Goal: Task Accomplishment & Management: Use online tool/utility

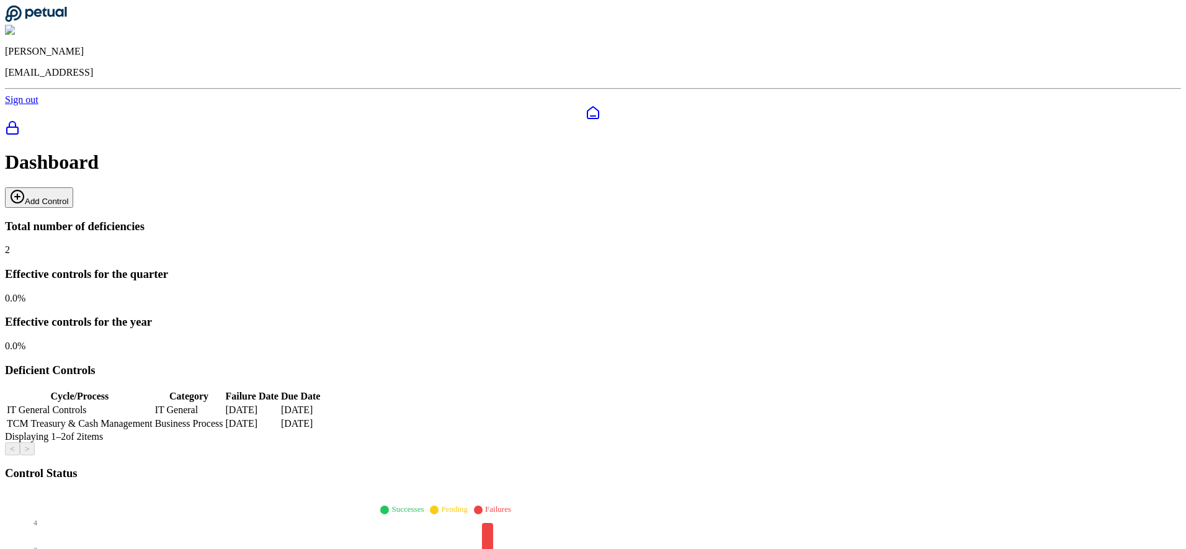
click at [73, 187] on button "Add Control" at bounding box center [39, 197] width 68 height 20
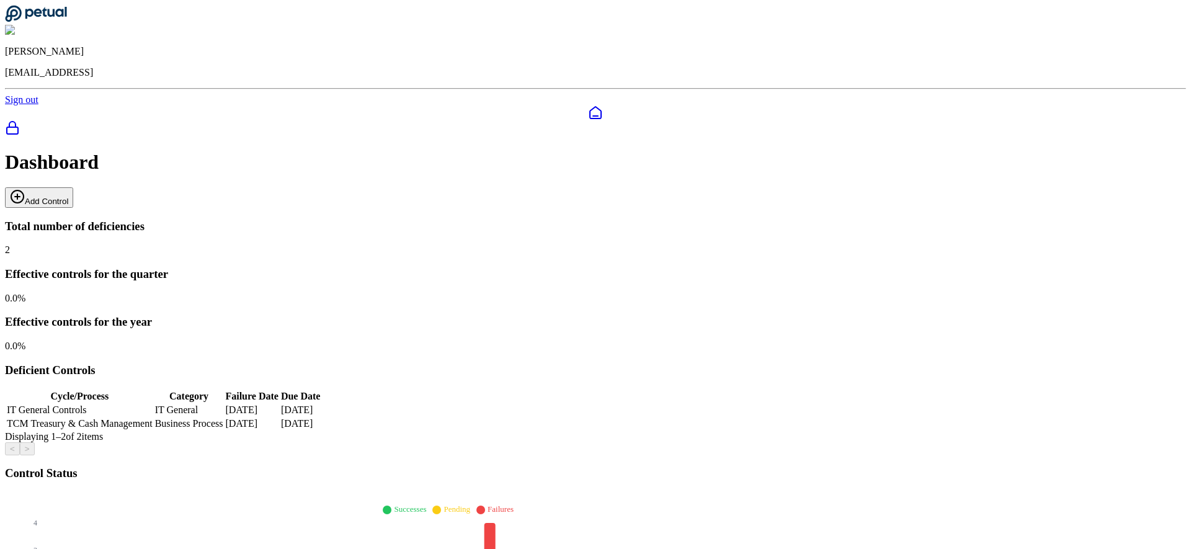
drag, startPoint x: 664, startPoint y: 295, endPoint x: 466, endPoint y: 241, distance: 205.0
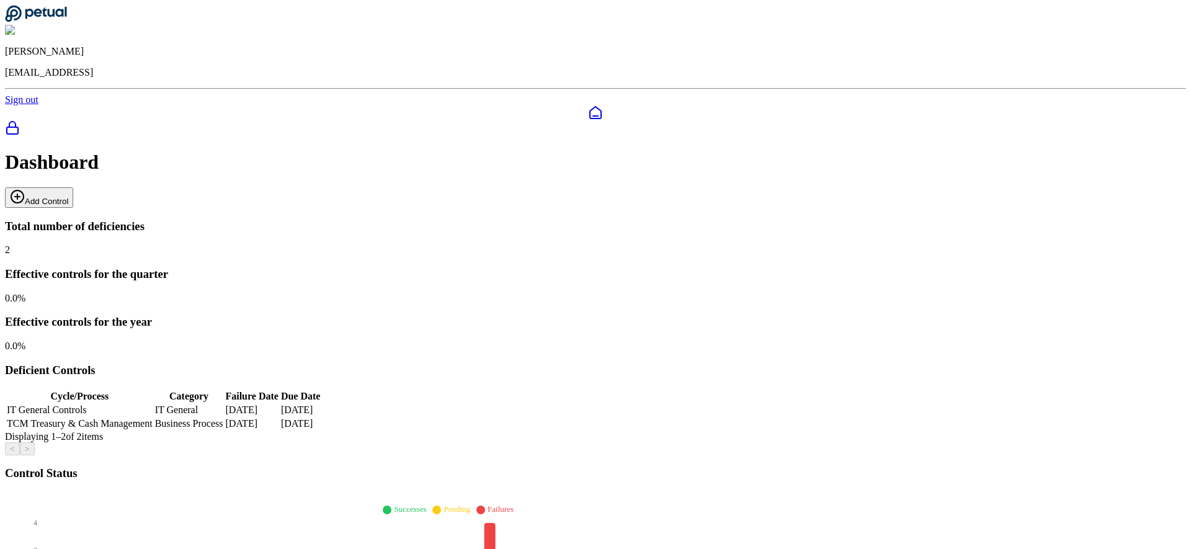
drag, startPoint x: 502, startPoint y: 245, endPoint x: 654, endPoint y: 291, distance: 158.9
drag, startPoint x: 654, startPoint y: 291, endPoint x: 474, endPoint y: 234, distance: 188.3
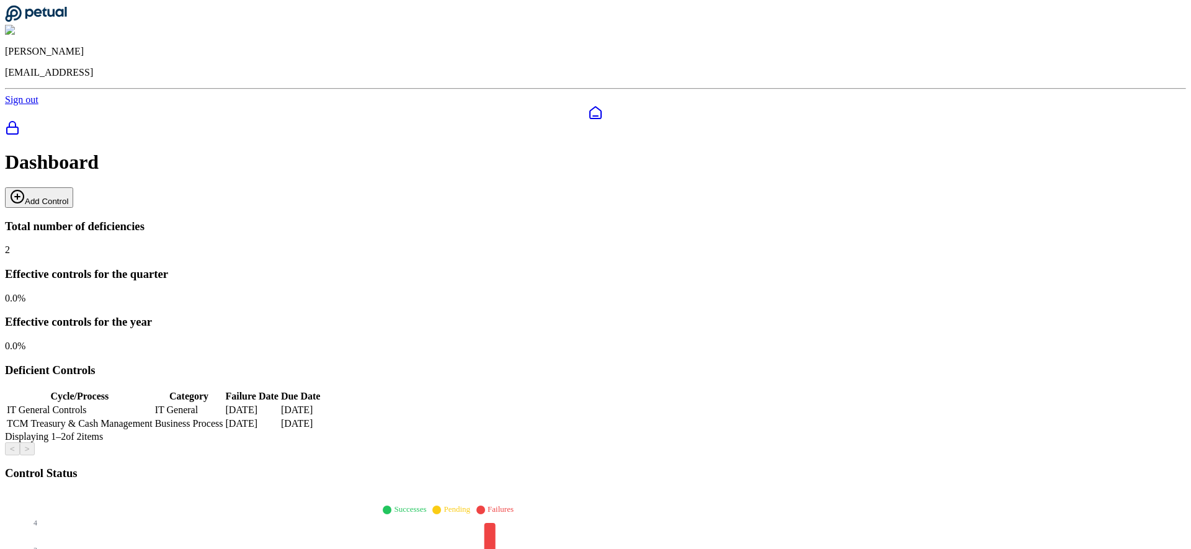
drag, startPoint x: 521, startPoint y: 244, endPoint x: 653, endPoint y: 291, distance: 139.7
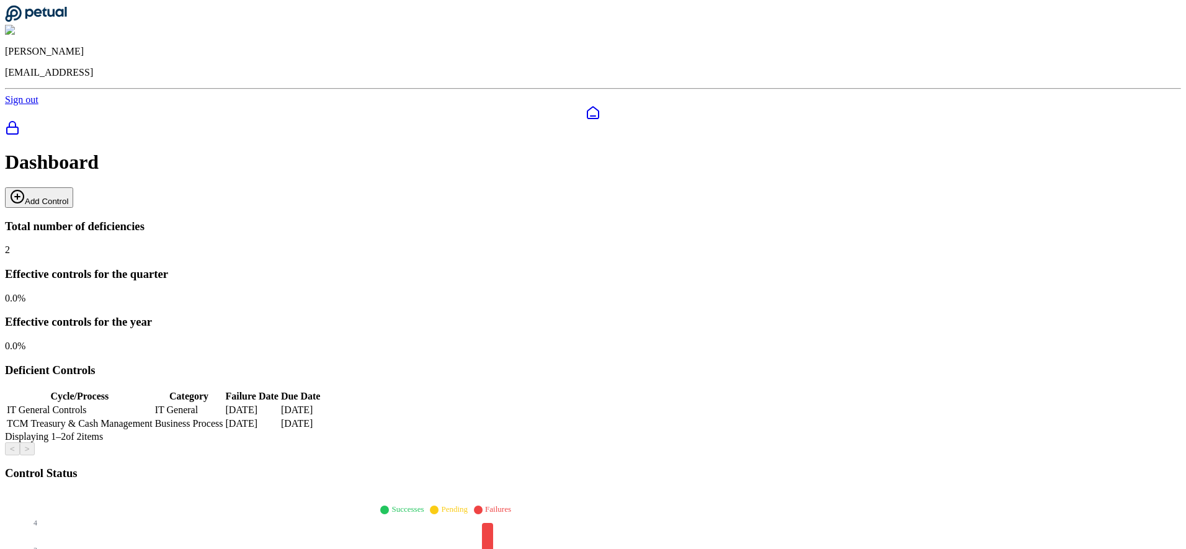
scroll to position [36834, 0]
click at [73, 187] on button "Add Control" at bounding box center [39, 197] width 68 height 20
drag, startPoint x: 773, startPoint y: 109, endPoint x: 760, endPoint y: 129, distance: 23.9
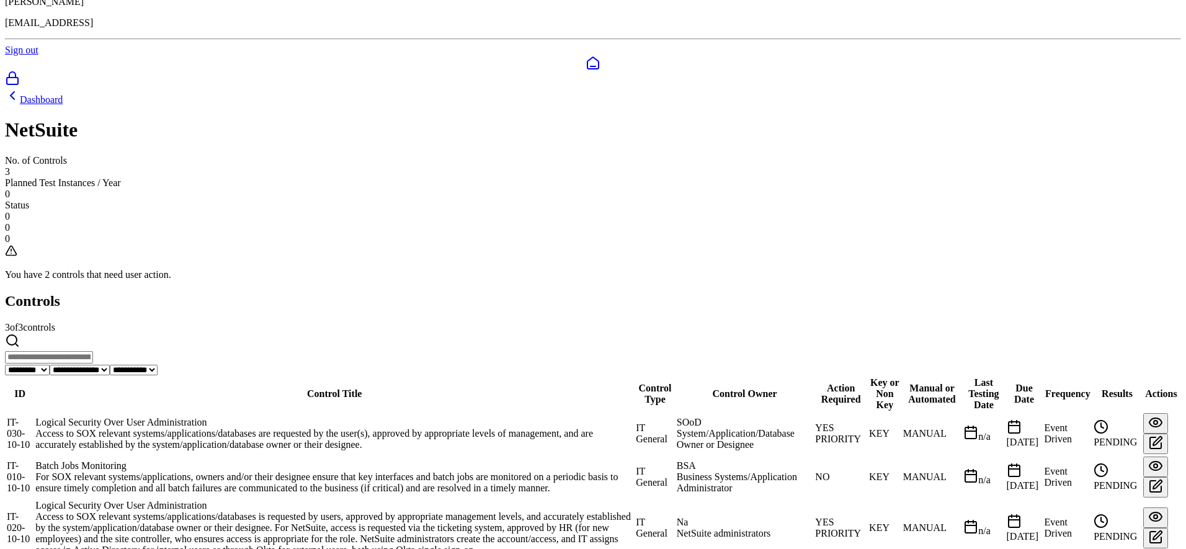
scroll to position [51, 0]
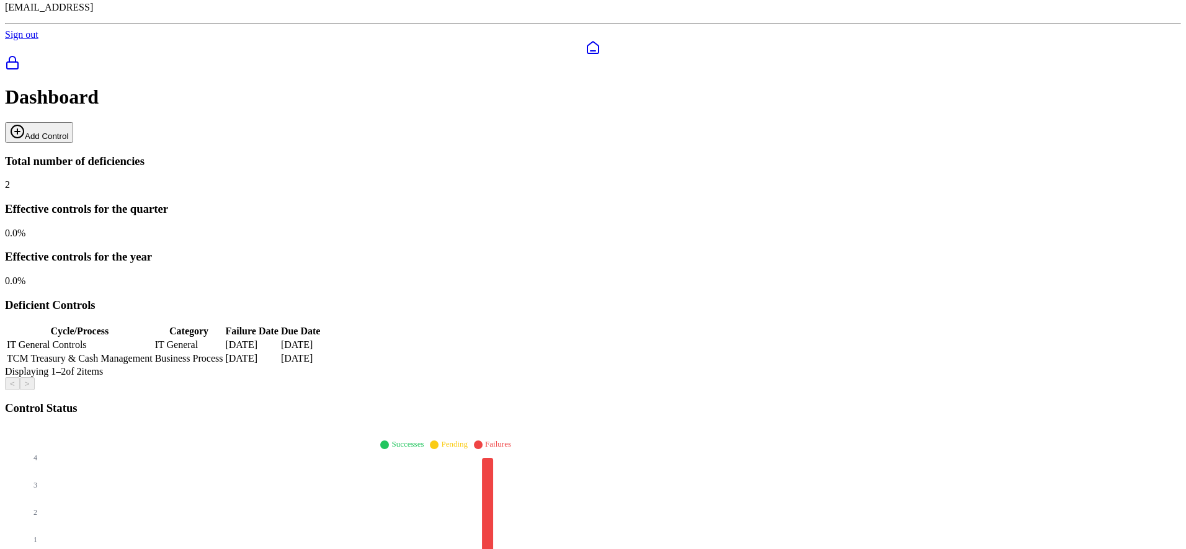
scroll to position [115, 0]
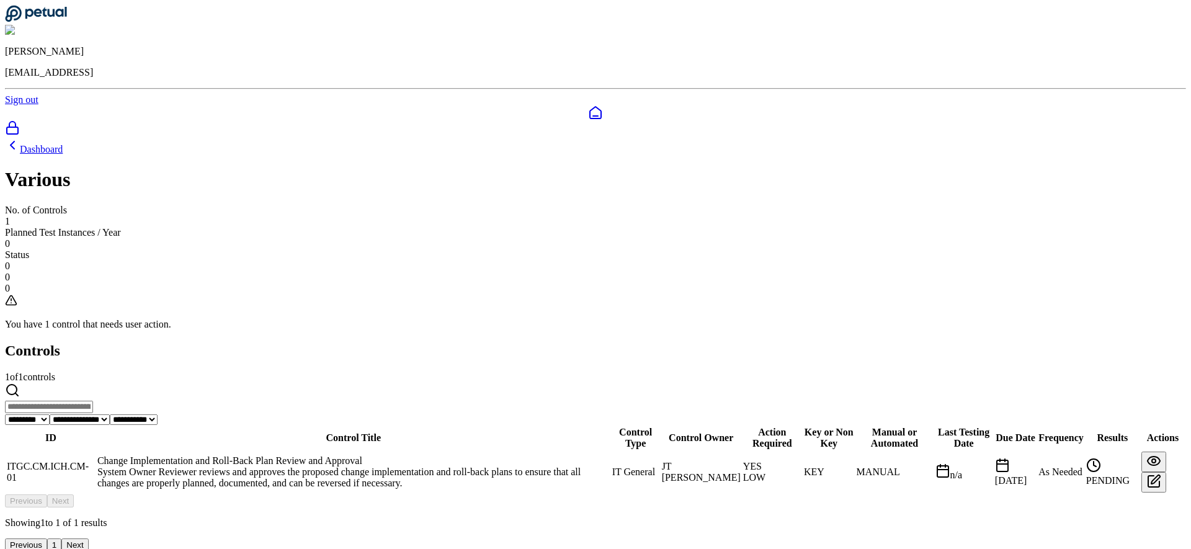
click at [404, 455] on div "Change Implementation and Roll-Back Plan Review and Approval" at bounding box center [353, 460] width 512 height 11
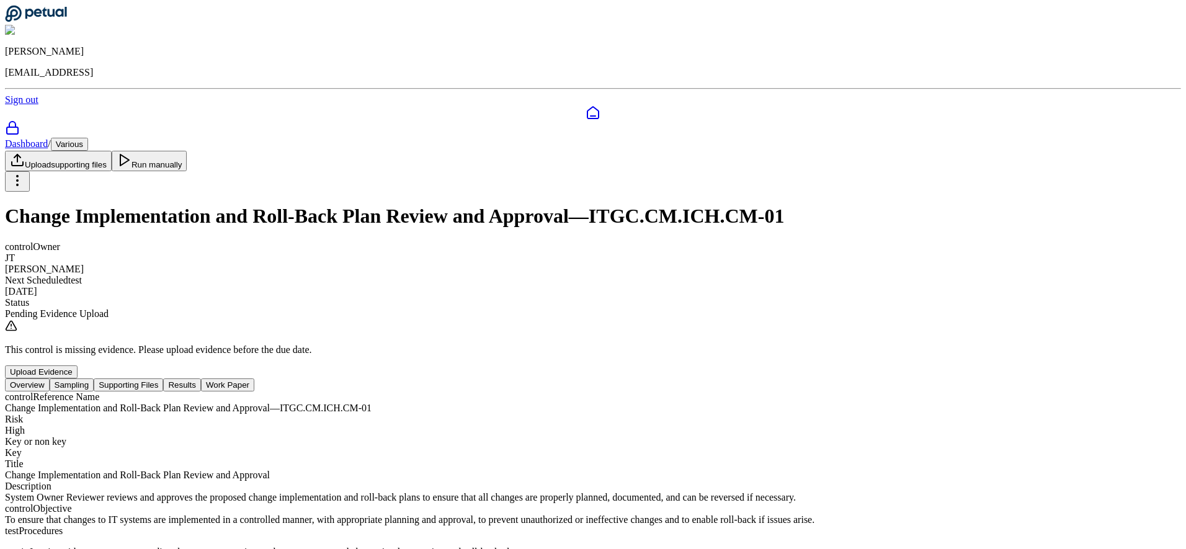
click at [163, 378] on button "Supporting Files" at bounding box center [128, 384] width 69 height 13
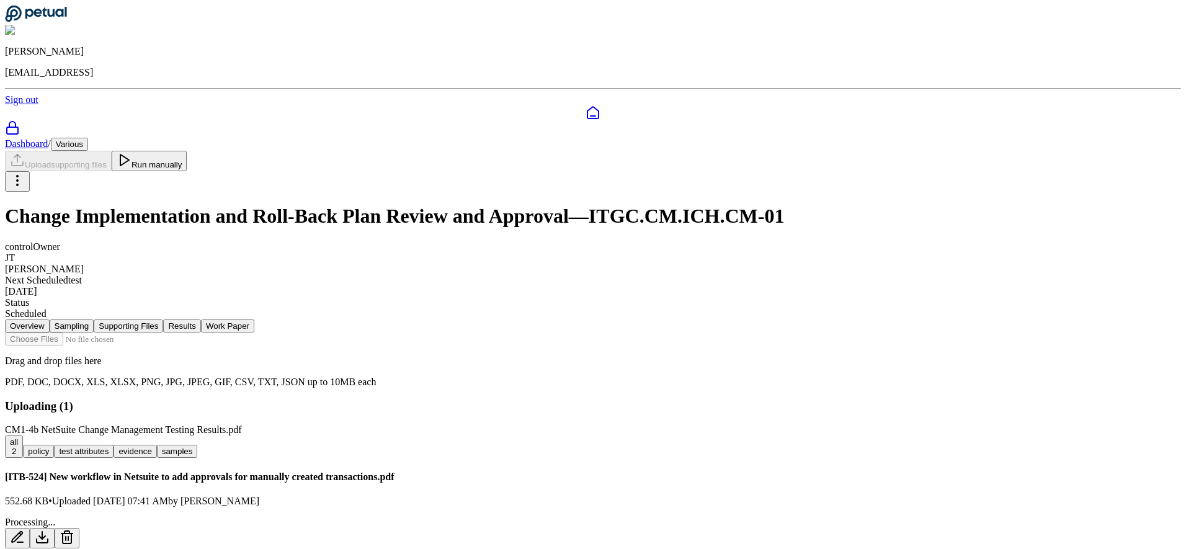
click at [167, 333] on div "Overview Sampling Supporting Files Results Work Paper Drag and drop files here …" at bounding box center [593, 478] width 1176 height 319
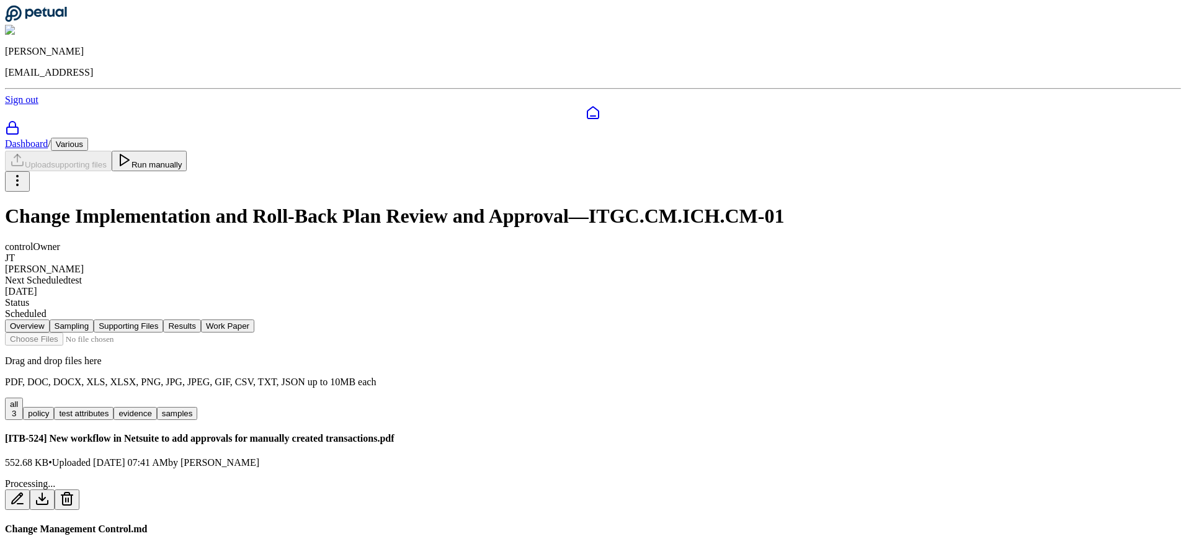
click at [187, 151] on button "Run manually" at bounding box center [150, 161] width 76 height 20
click at [631, 205] on h1 "Change Implementation and Roll-Back Plan Review and Approval — ITGC.CM.ICH.CM-01" at bounding box center [593, 216] width 1176 height 23
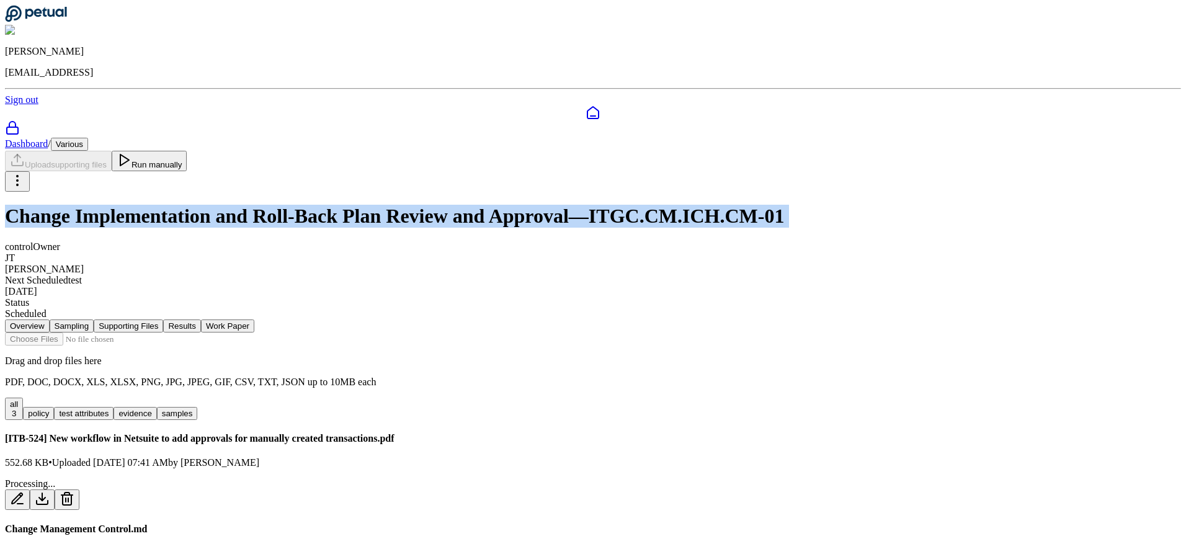
click at [631, 205] on h1 "Change Implementation and Roll-Back Plan Review and Approval — ITGC.CM.ICH.CM-01" at bounding box center [593, 216] width 1176 height 23
click at [646, 205] on h1 "Change Implementation and Roll-Back Plan Review and Approval — ITGC.CM.ICH.CM-01" at bounding box center [593, 216] width 1176 height 23
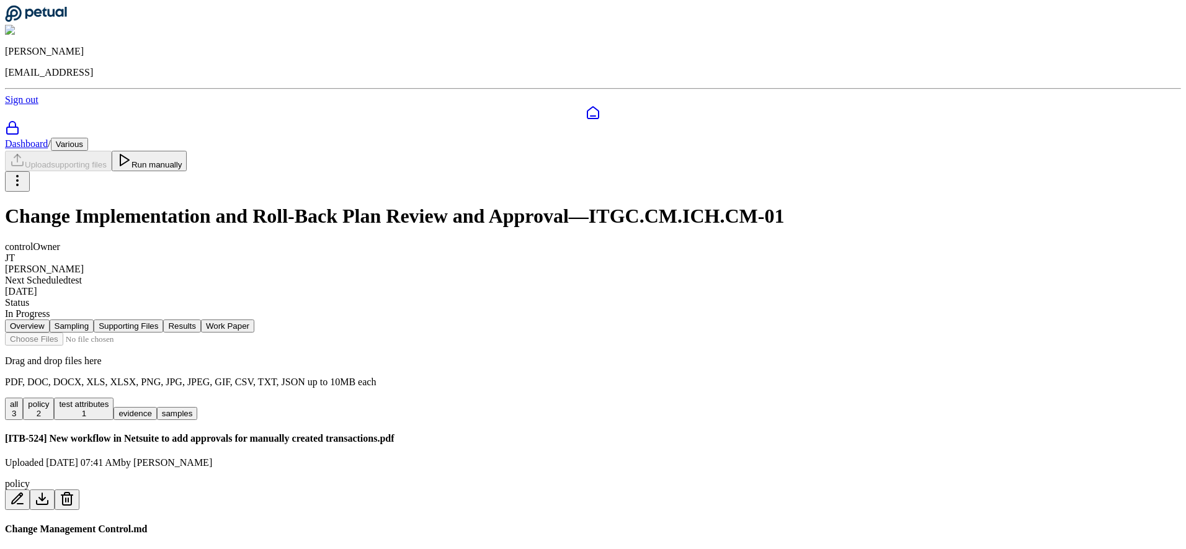
click at [200, 319] on button "Results" at bounding box center [181, 325] width 37 height 13
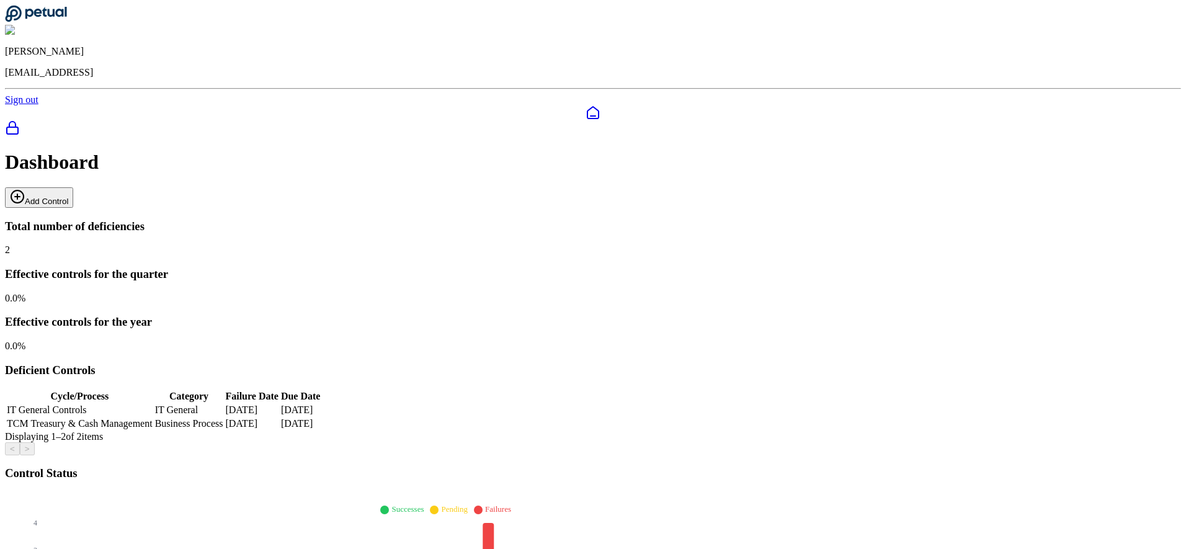
click at [24, 190] on circle at bounding box center [17, 196] width 12 height 12
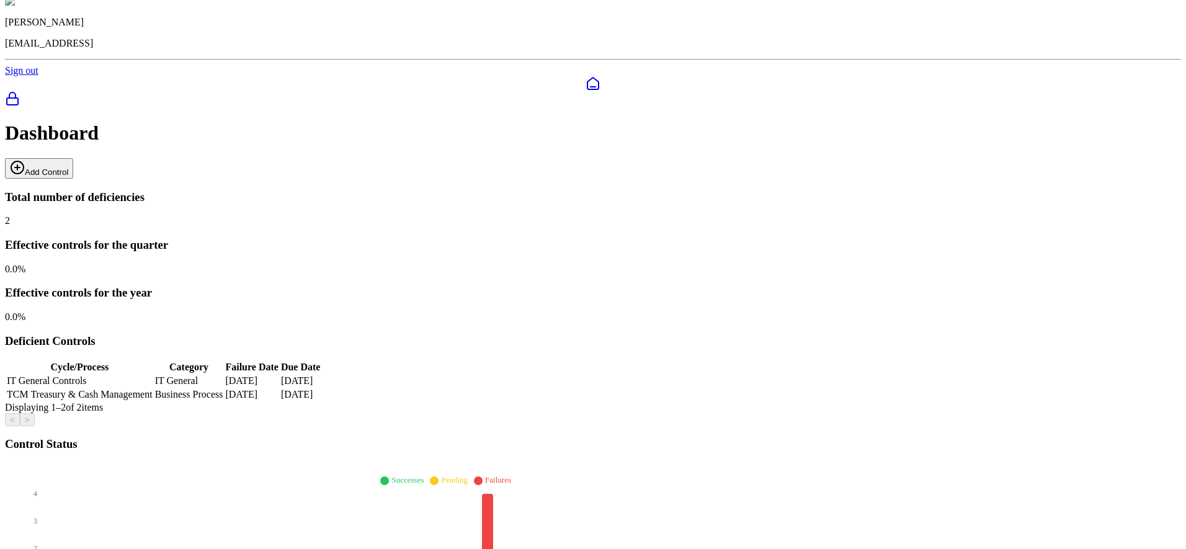
scroll to position [151, 0]
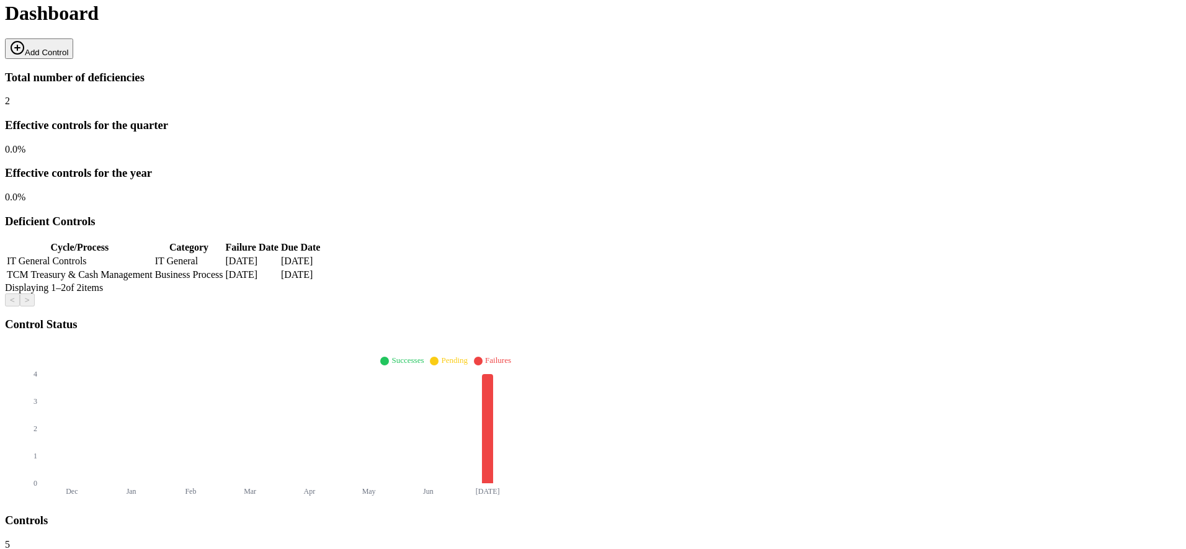
scroll to position [151, 0]
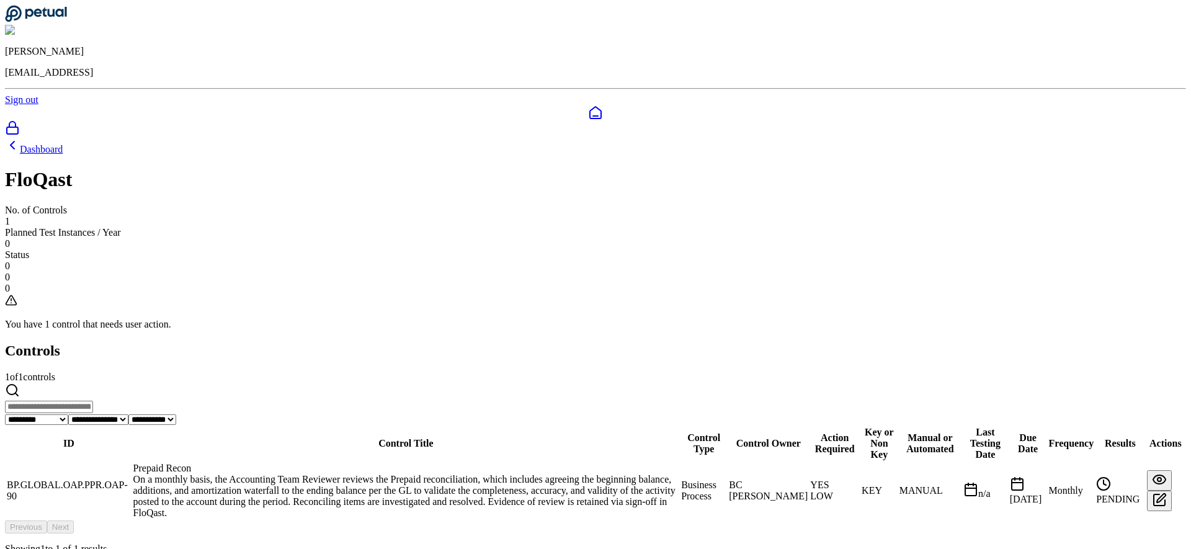
click at [438, 463] on div "Prepaid Recon" at bounding box center [406, 468] width 546 height 11
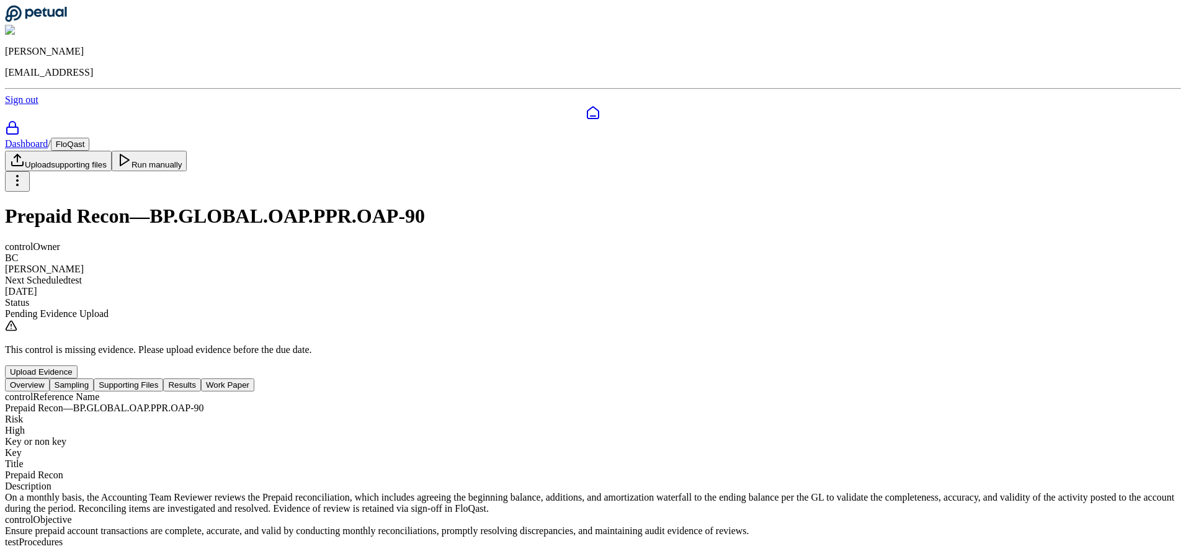
click at [163, 378] on button "Supporting Files" at bounding box center [128, 384] width 69 height 13
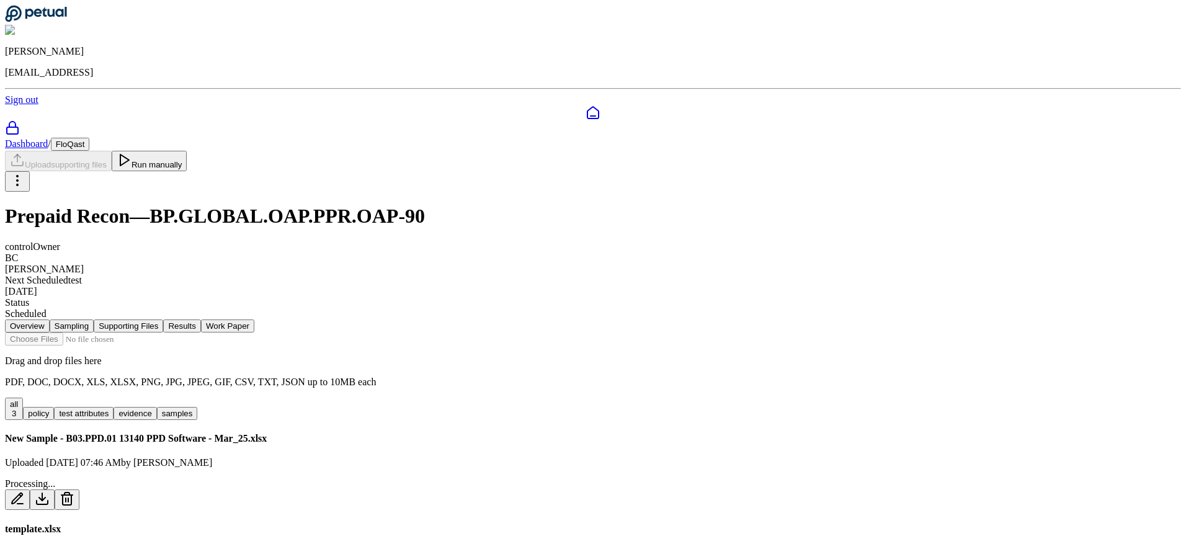
click at [187, 151] on button "Run manually" at bounding box center [150, 161] width 76 height 20
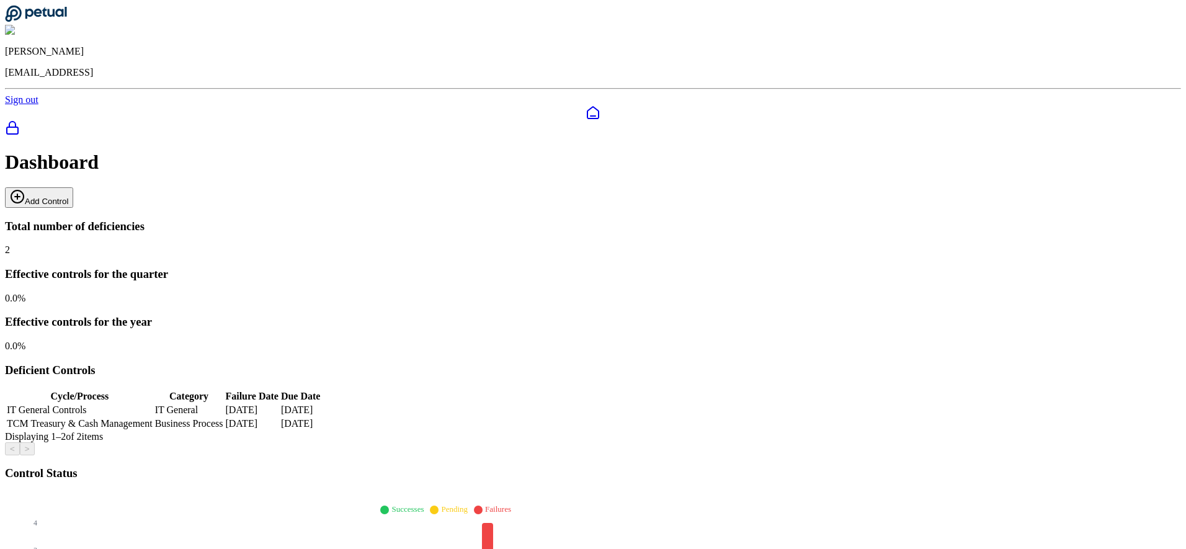
click at [73, 187] on button "Add Control" at bounding box center [39, 197] width 68 height 20
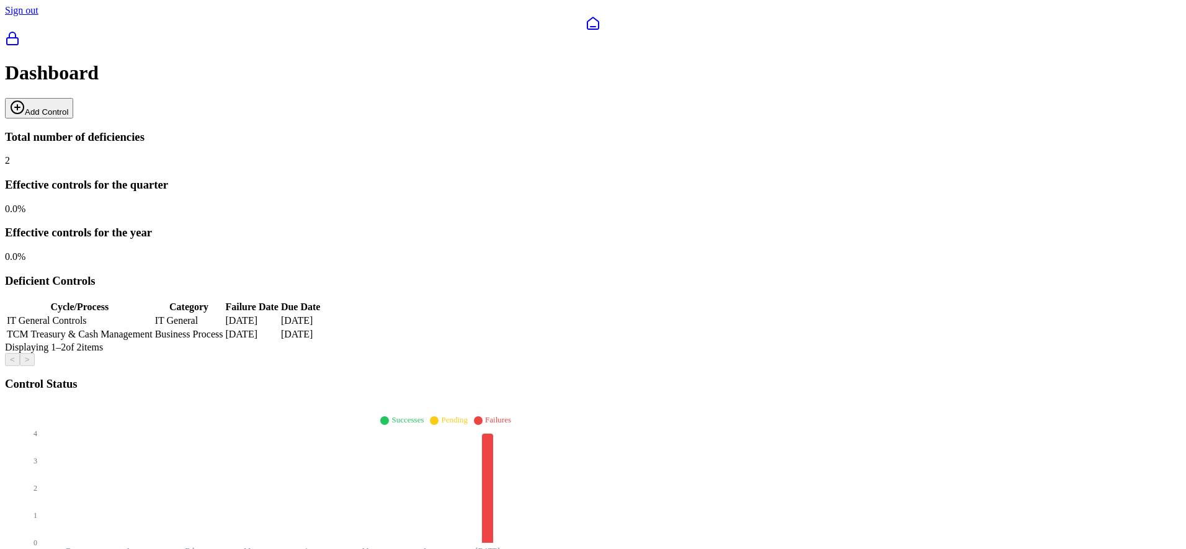
scroll to position [187, 0]
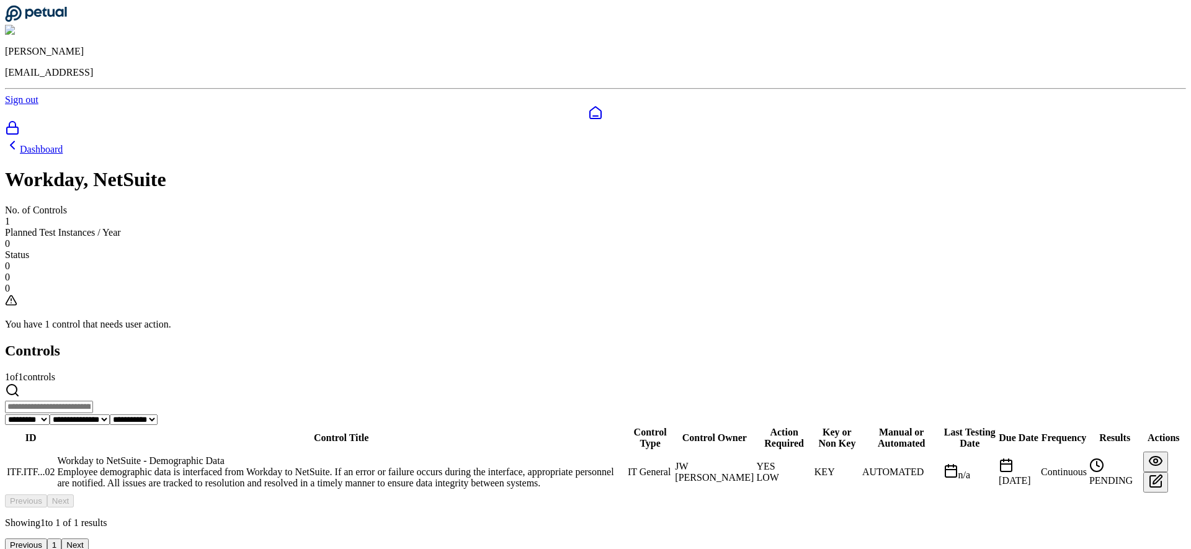
drag, startPoint x: 424, startPoint y: 384, endPoint x: 432, endPoint y: 379, distance: 9.5
click at [432, 455] on div "Workday to NetSuite - Demographic Data" at bounding box center [341, 460] width 568 height 11
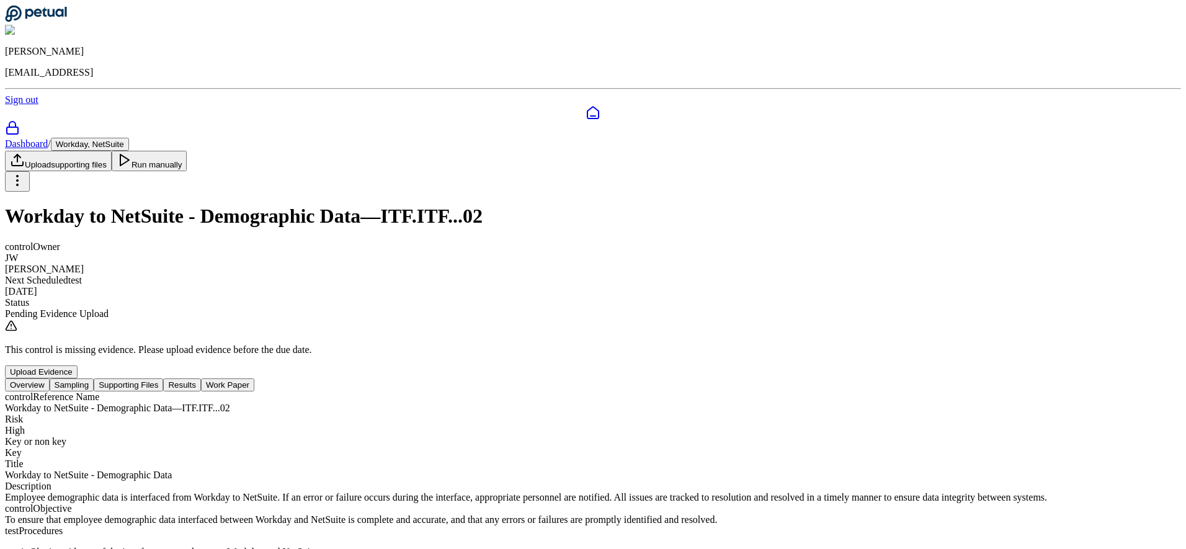
click at [163, 378] on button "Supporting Files" at bounding box center [128, 384] width 69 height 13
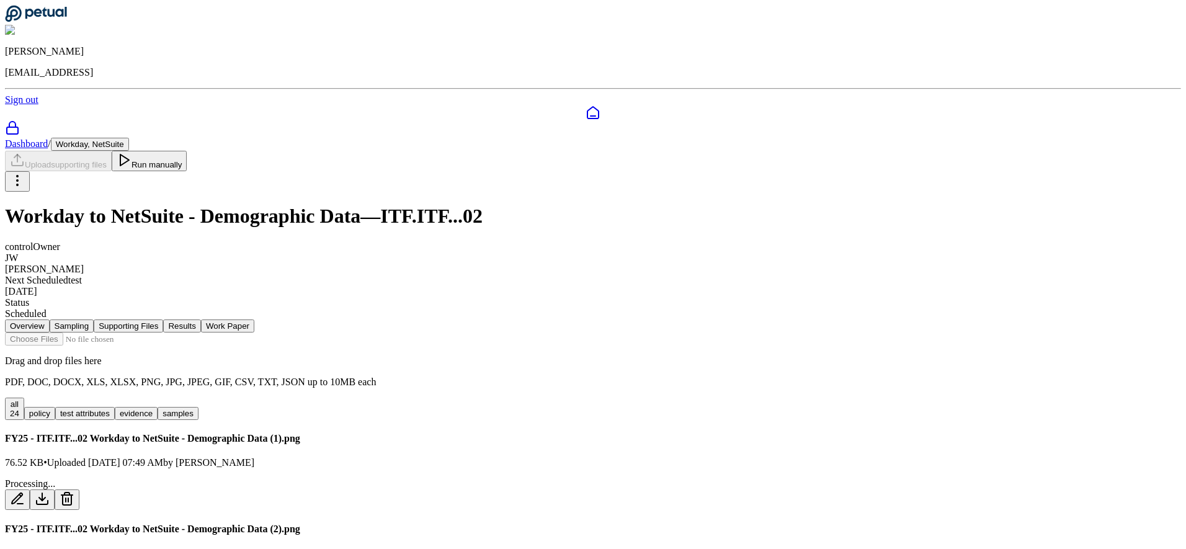
click at [187, 151] on button "Run manually" at bounding box center [150, 161] width 76 height 20
click at [403, 205] on h1 "Workday to NetSuite - Demographic Data — ITF.ITF...02" at bounding box center [593, 216] width 1176 height 23
